Goal: Use online tool/utility: Utilize a website feature to perform a specific function

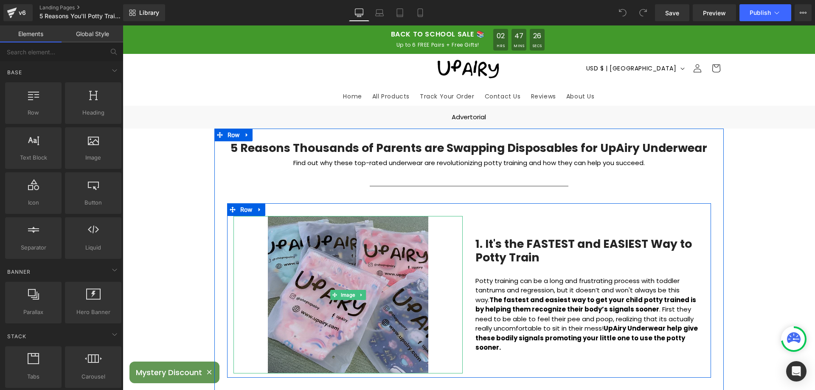
click at [331, 273] on img at bounding box center [348, 295] width 160 height 158
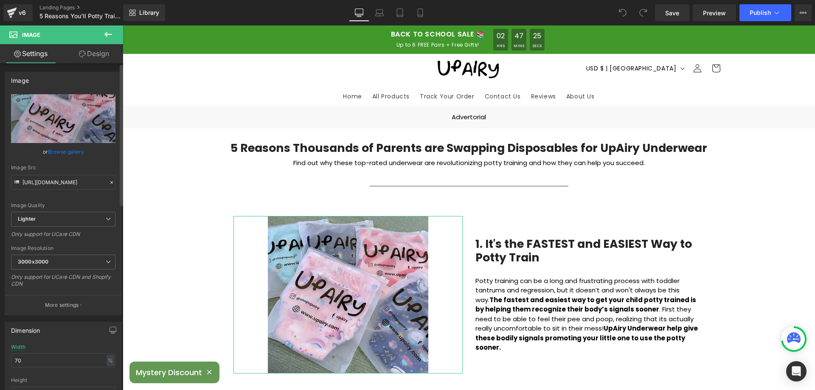
click at [64, 151] on link "Browse gallery" at bounding box center [66, 151] width 36 height 15
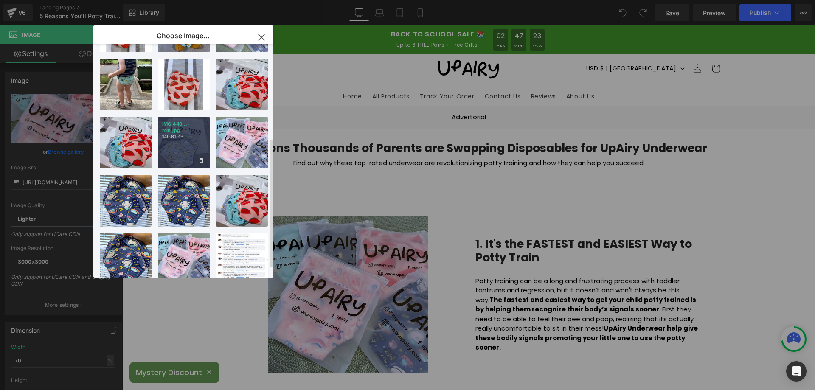
scroll to position [186, 0]
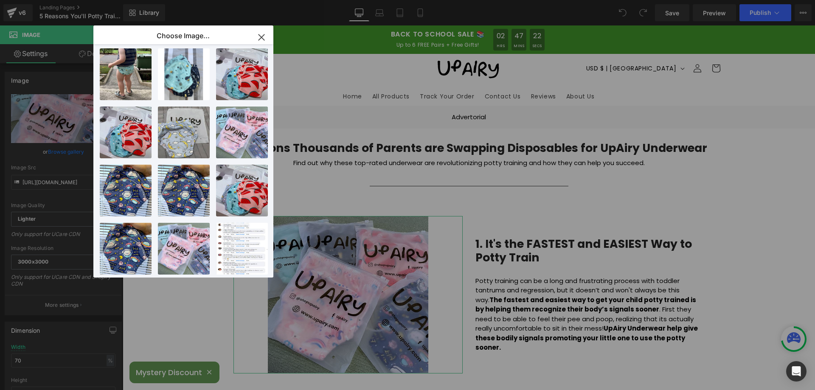
click at [16, 0] on div "You are previewing how the will restyle your page. You can not edit Elements in…" at bounding box center [407, 0] width 815 height 0
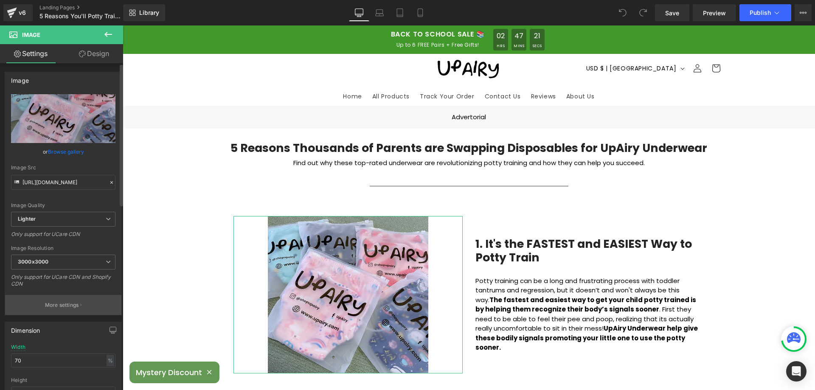
click at [55, 301] on p "More settings" at bounding box center [62, 305] width 34 height 8
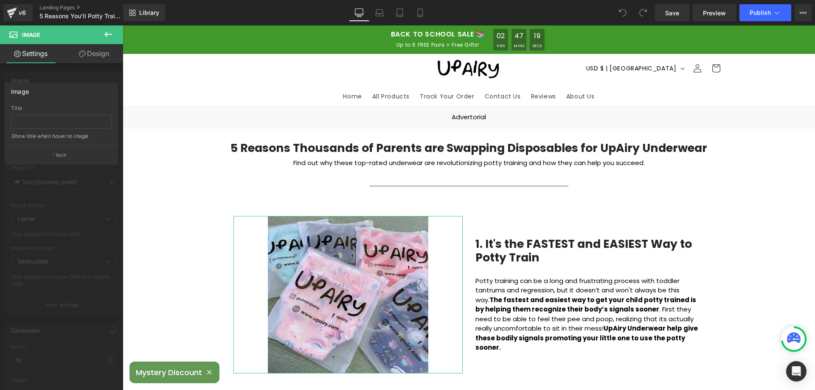
click at [59, 195] on div at bounding box center [61, 209] width 123 height 369
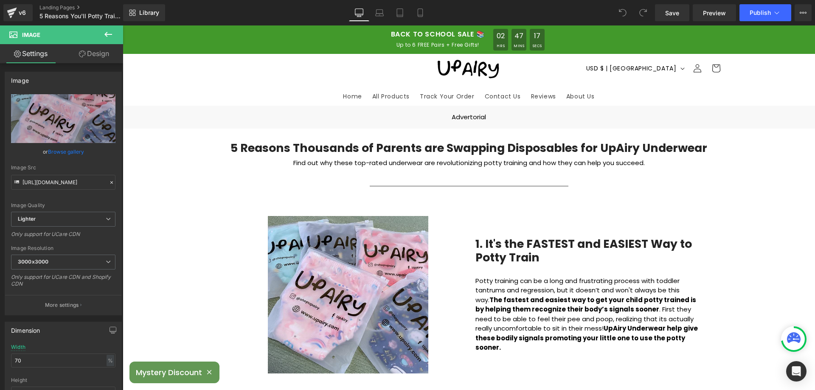
click at [793, 13] on div "Save Preview Publish Scheduled View Live Page View with current Template Save T…" at bounding box center [733, 12] width 163 height 17
click at [801, 9] on icon at bounding box center [803, 12] width 7 height 7
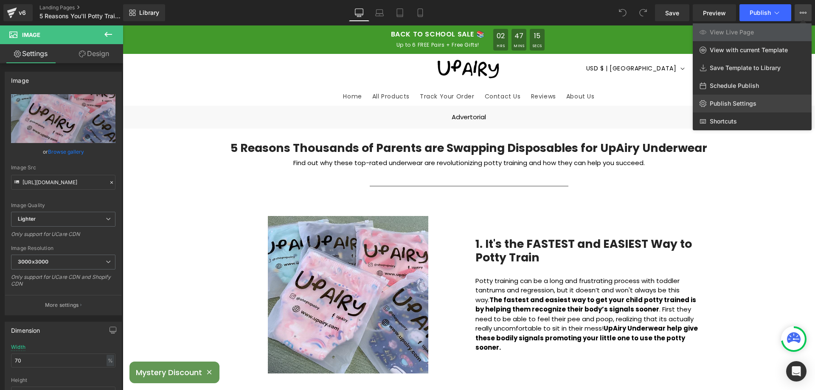
click at [729, 105] on span "Publish Settings" at bounding box center [733, 104] width 47 height 8
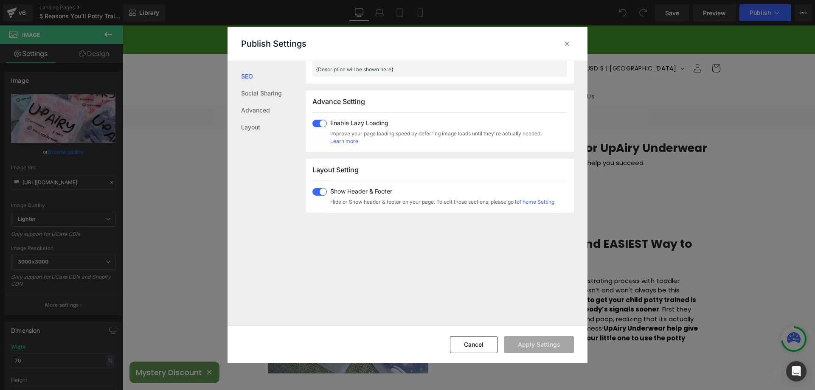
scroll to position [425, 0]
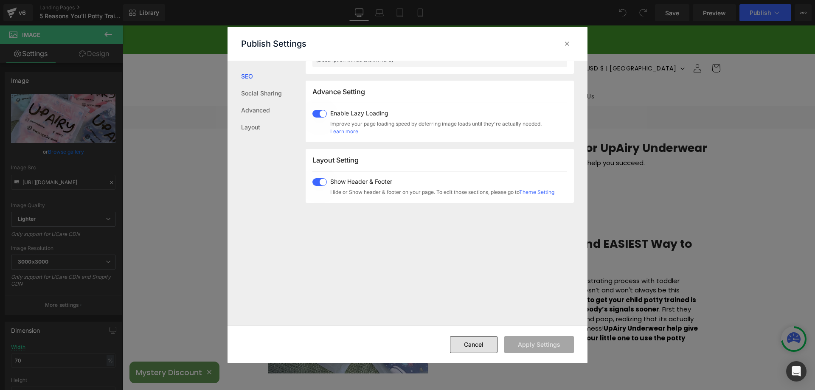
click at [466, 345] on button "Cancel" at bounding box center [474, 344] width 48 height 17
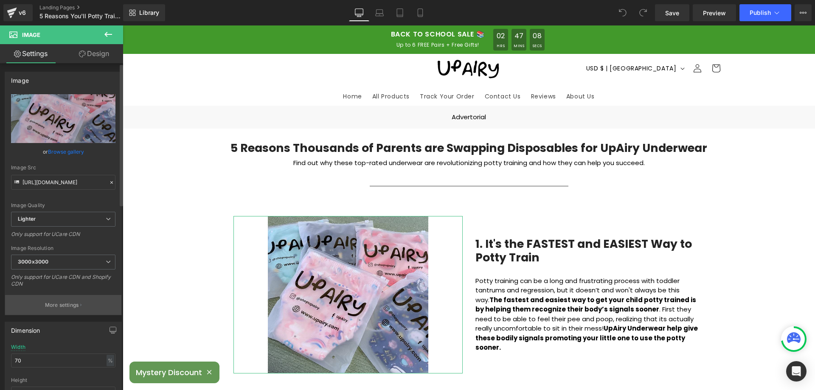
click at [57, 305] on p "More settings" at bounding box center [62, 305] width 34 height 8
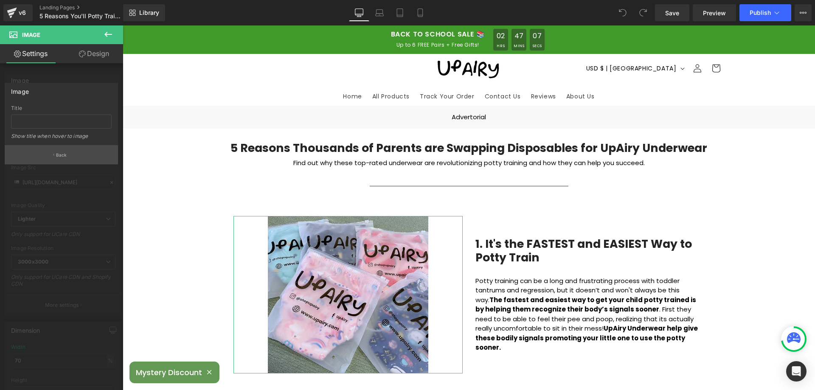
click at [59, 157] on p "Back" at bounding box center [61, 155] width 11 height 6
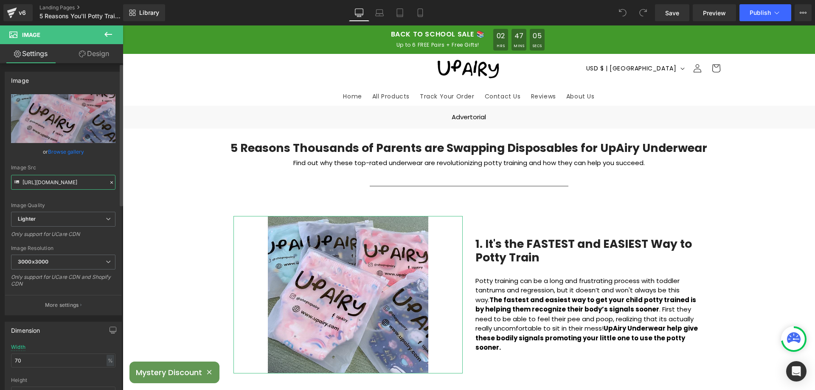
click at [52, 183] on input "[URL][DOMAIN_NAME]" at bounding box center [63, 182] width 104 height 15
click at [109, 181] on icon at bounding box center [112, 183] width 6 height 6
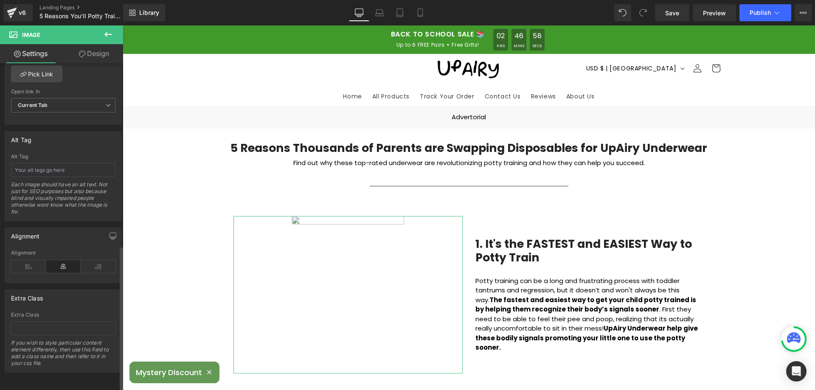
scroll to position [410, 0]
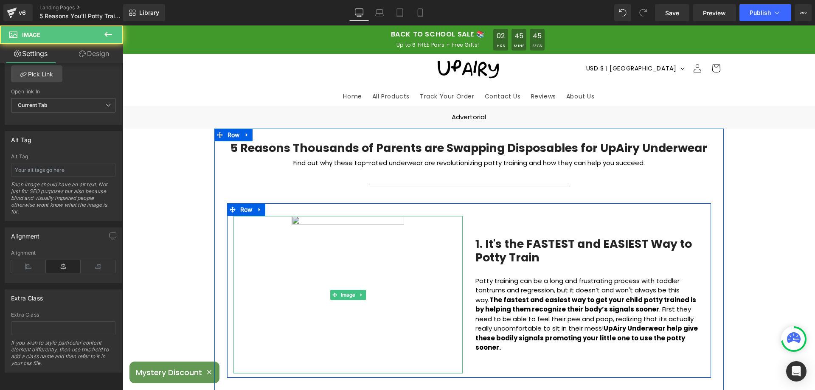
click at [312, 221] on img at bounding box center [348, 295] width 160 height 158
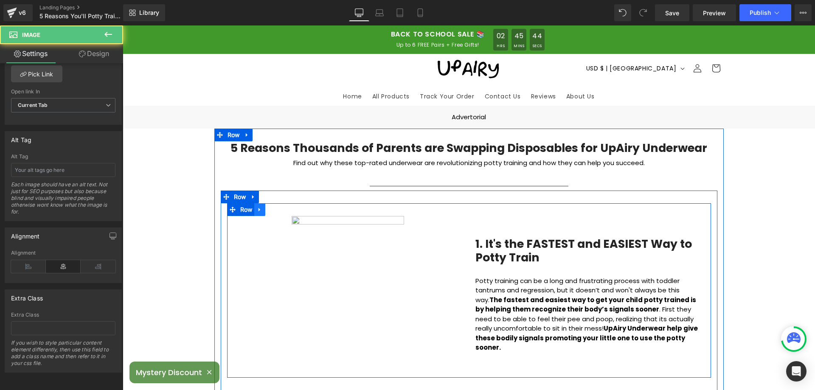
click at [257, 207] on icon at bounding box center [260, 209] width 6 height 6
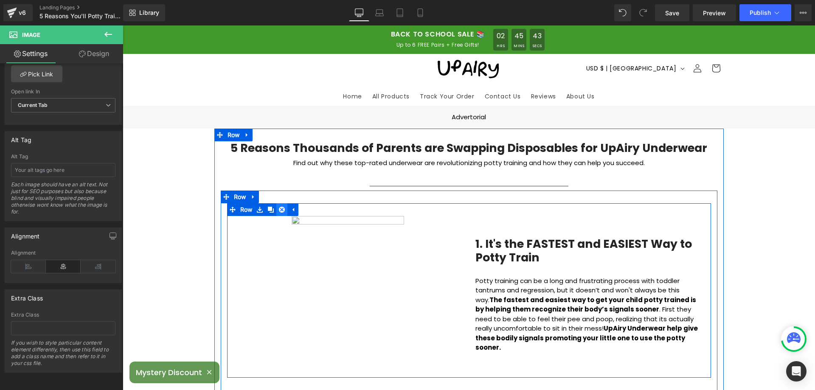
click at [279, 210] on icon at bounding box center [282, 210] width 6 height 6
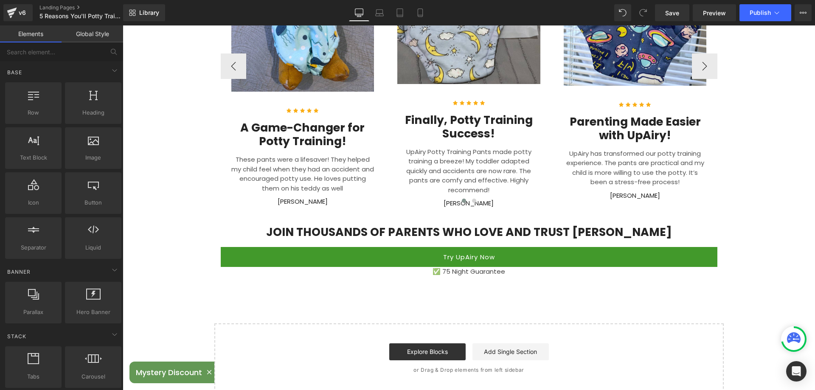
scroll to position [1358, 0]
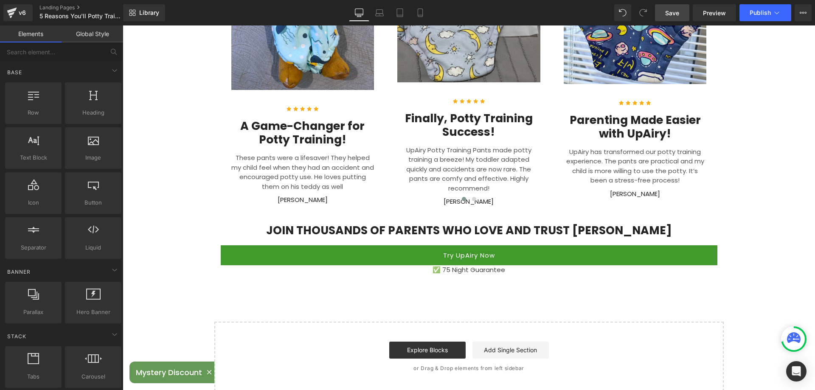
click at [678, 15] on span "Save" at bounding box center [672, 12] width 14 height 9
